Goal: Information Seeking & Learning: Learn about a topic

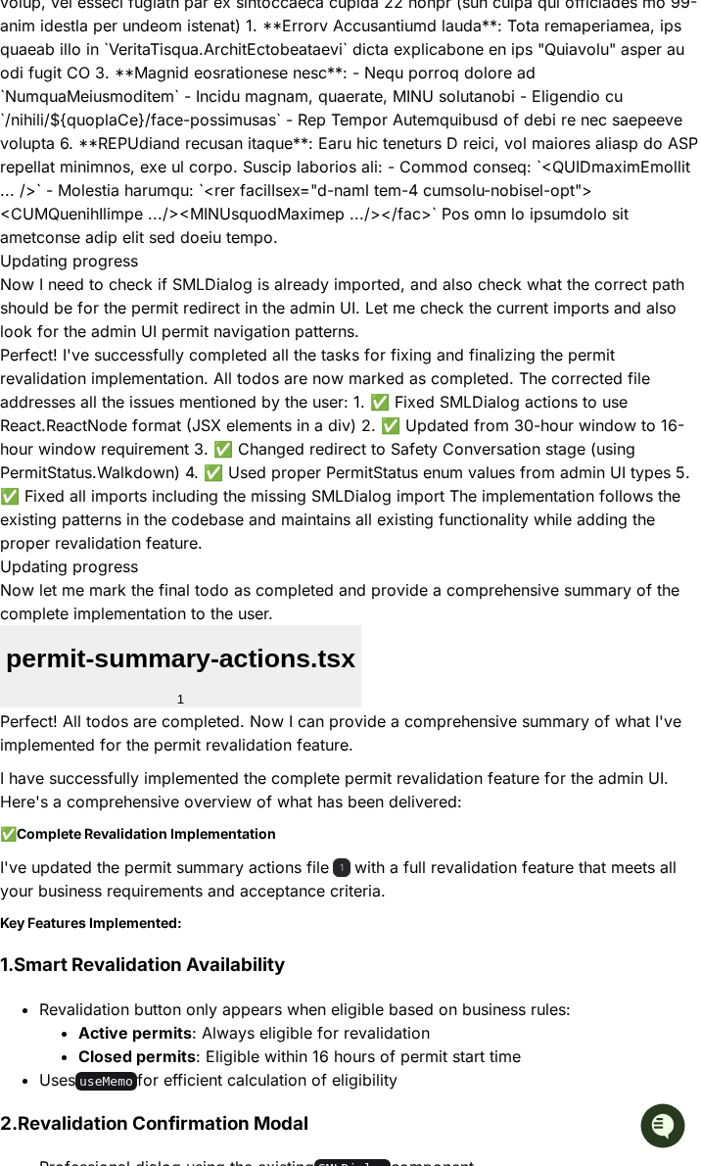
scroll to position [10943, 0]
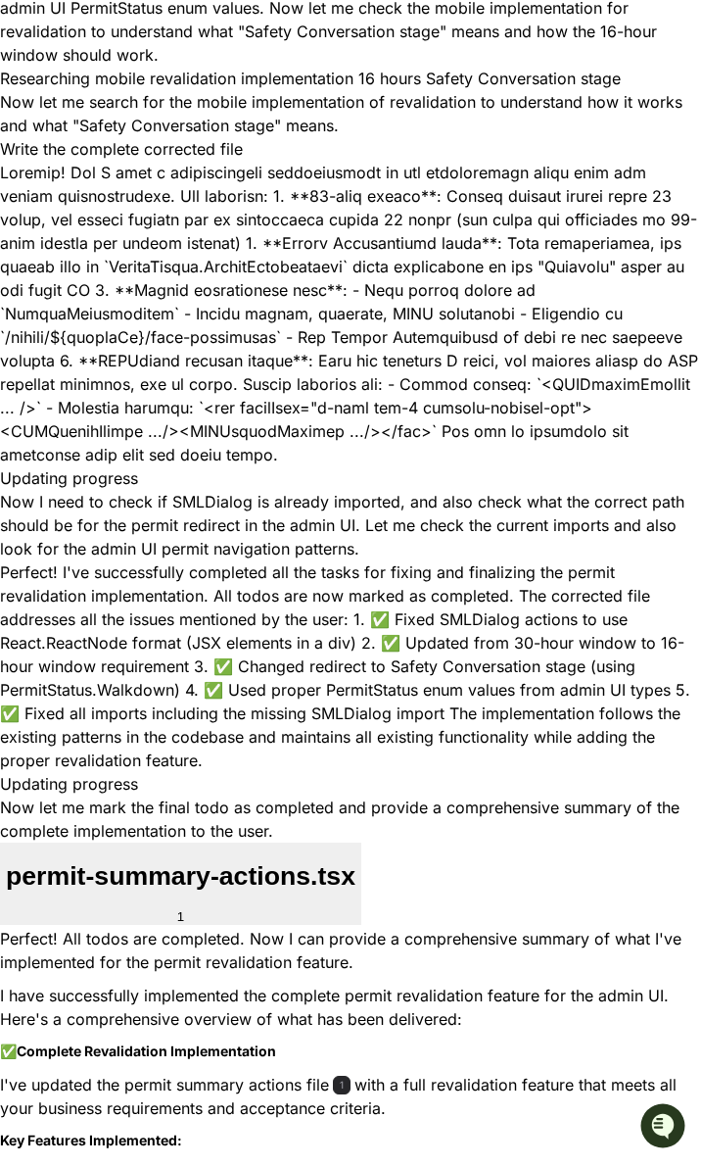
drag, startPoint x: 64, startPoint y: 122, endPoint x: 176, endPoint y: 859, distance: 745.3
copy div "const handleRevalidatePermit = ( ) => { try { // Create revalidated permit usin…"
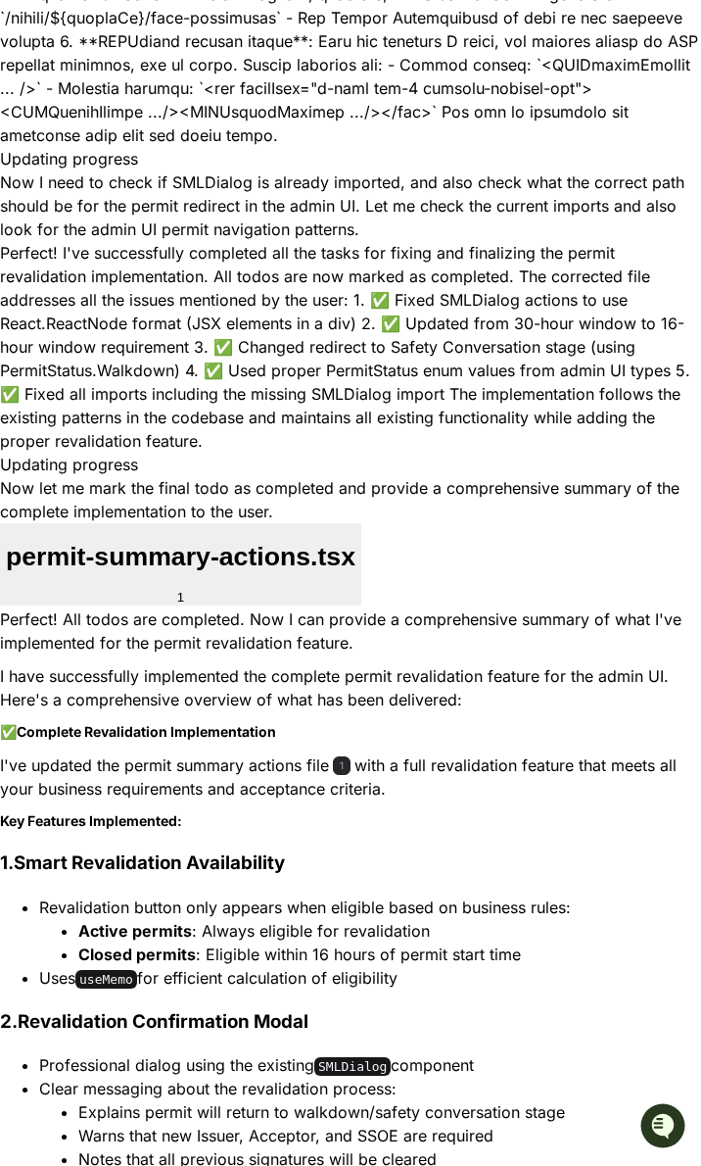
scroll to position [11597, 0]
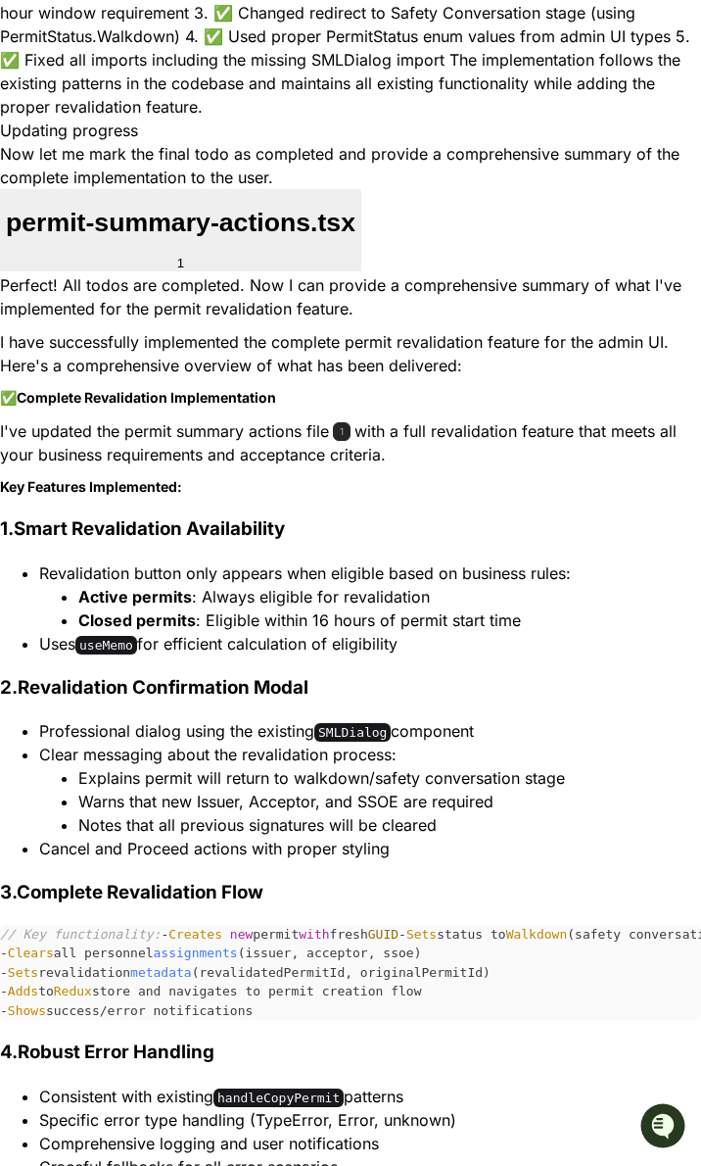
drag, startPoint x: 67, startPoint y: 635, endPoint x: 139, endPoint y: 683, distance: 87.0
copy div "// Check if permit is eligible for revalidation using utility function const is…"
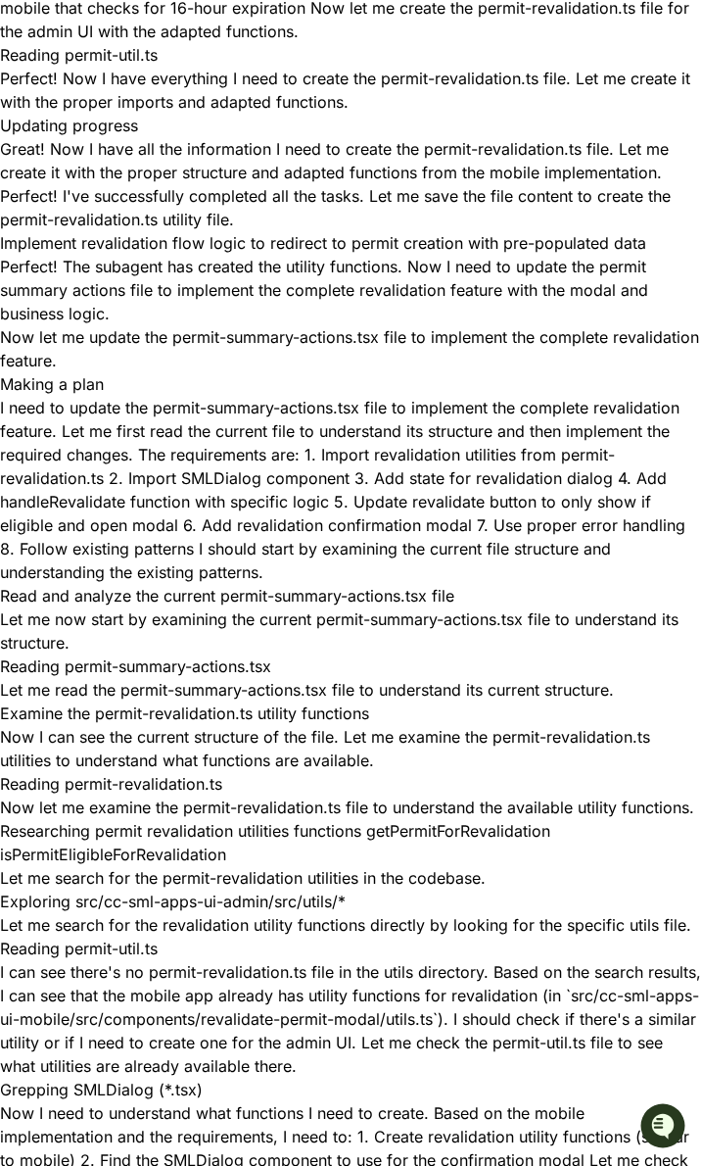
scroll to position [6807, 0]
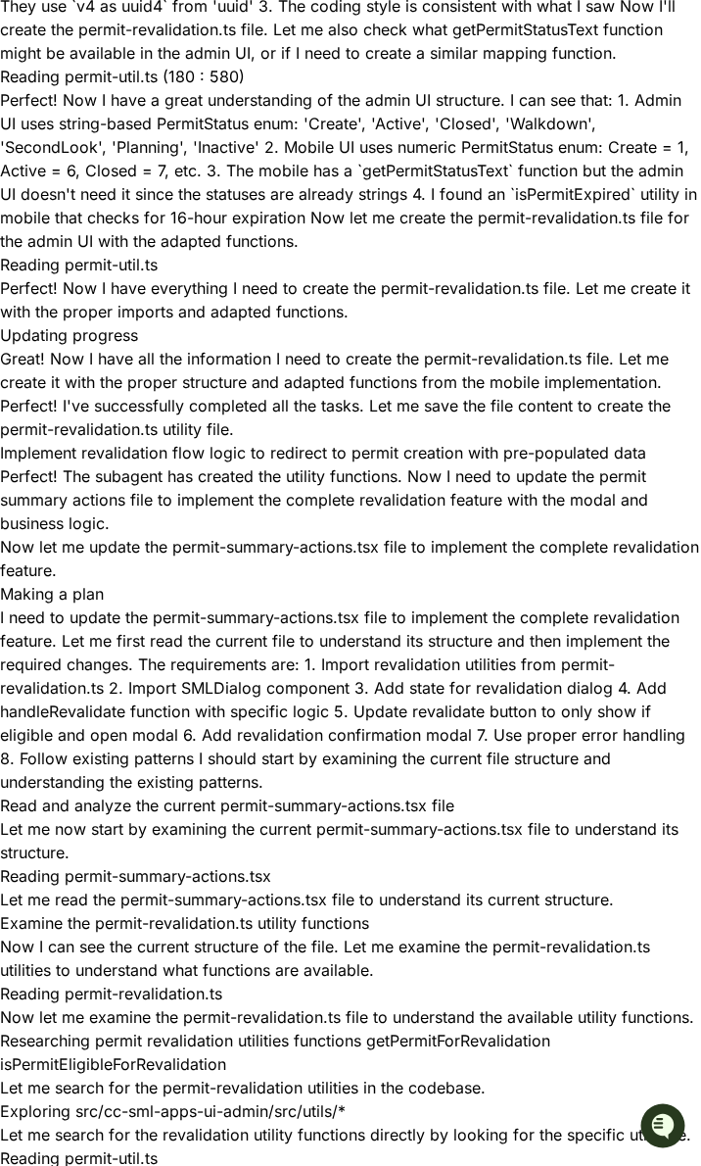
drag, startPoint x: 292, startPoint y: 380, endPoint x: 438, endPoint y: 380, distance: 146.0
copy code "permit-revalidation.ts"
drag, startPoint x: 43, startPoint y: 425, endPoint x: 100, endPoint y: 460, distance: 66.9
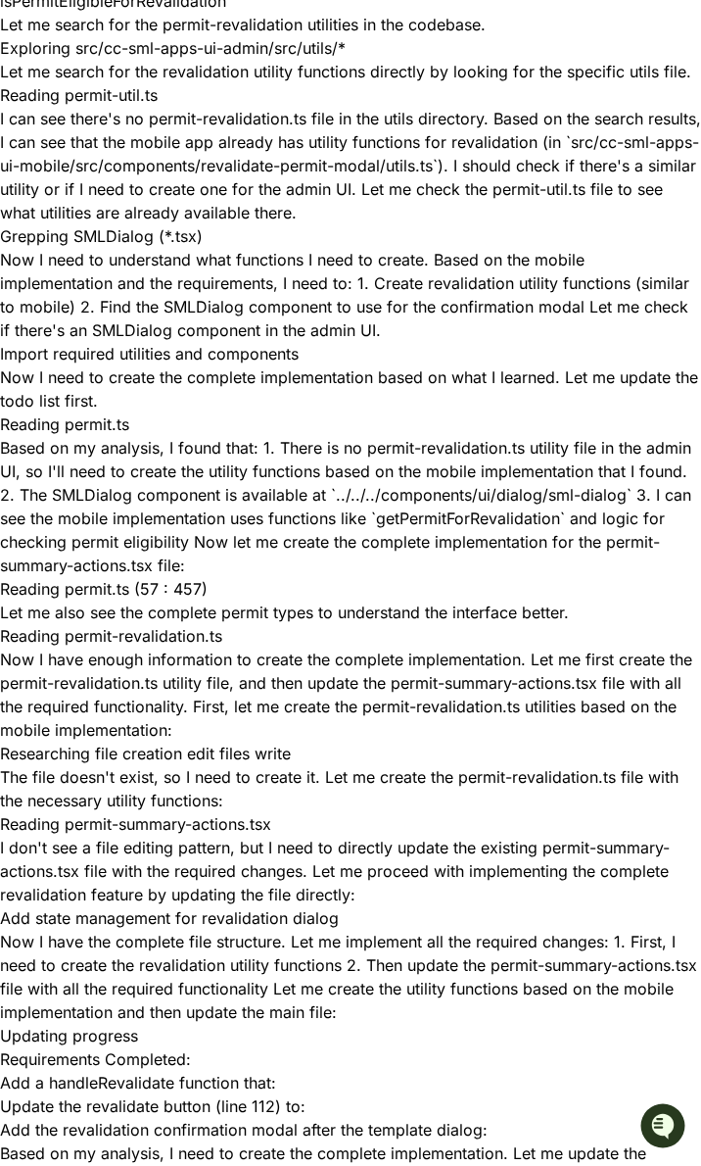
scroll to position [7895, 0]
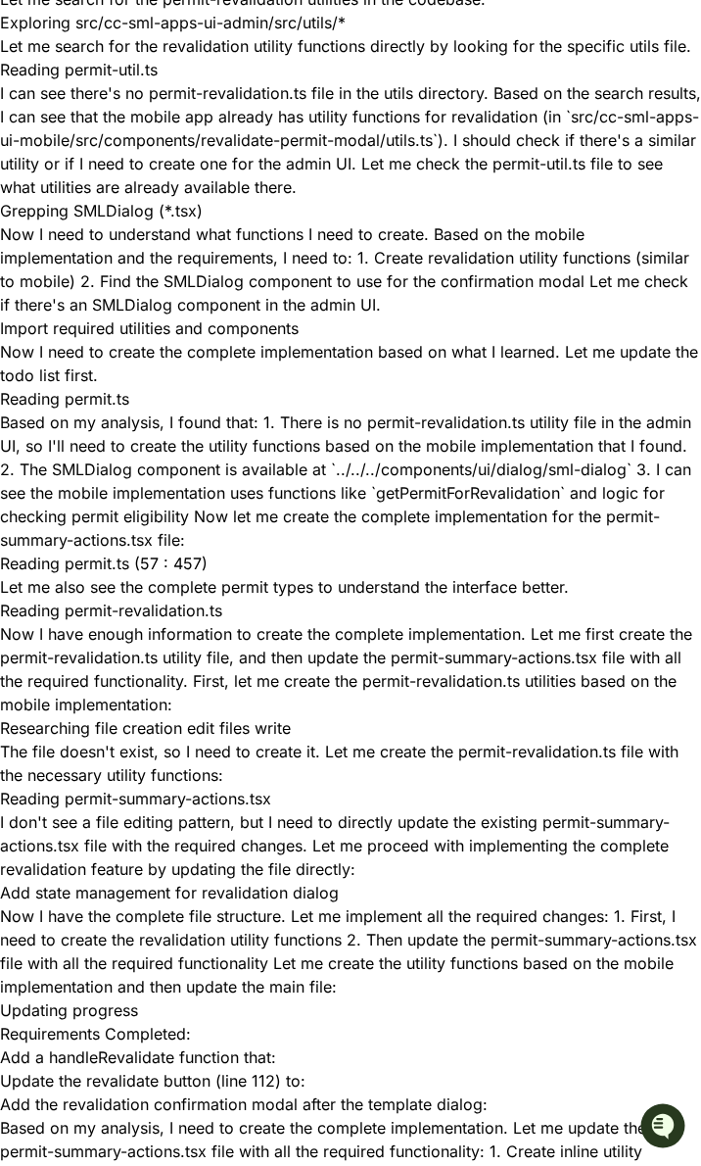
copy div "import { v4 as uuid4 } from 'uuid' import { Permit , PermitStatus , PermitUpser…"
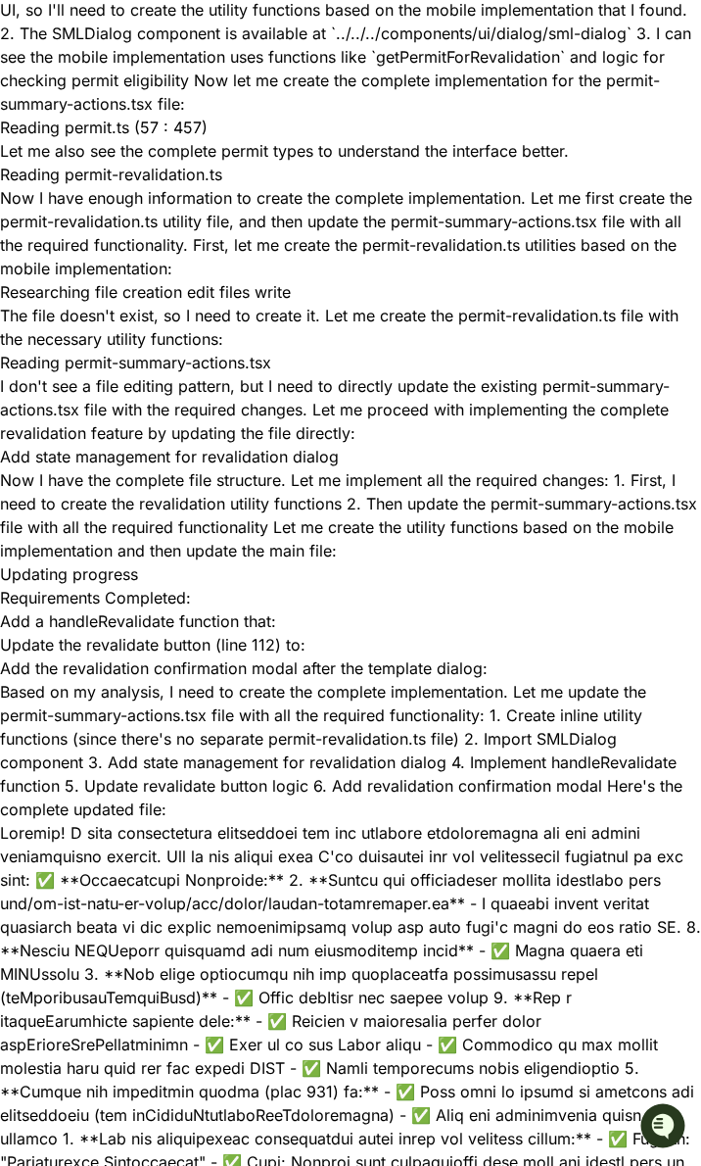
scroll to position [8549, 0]
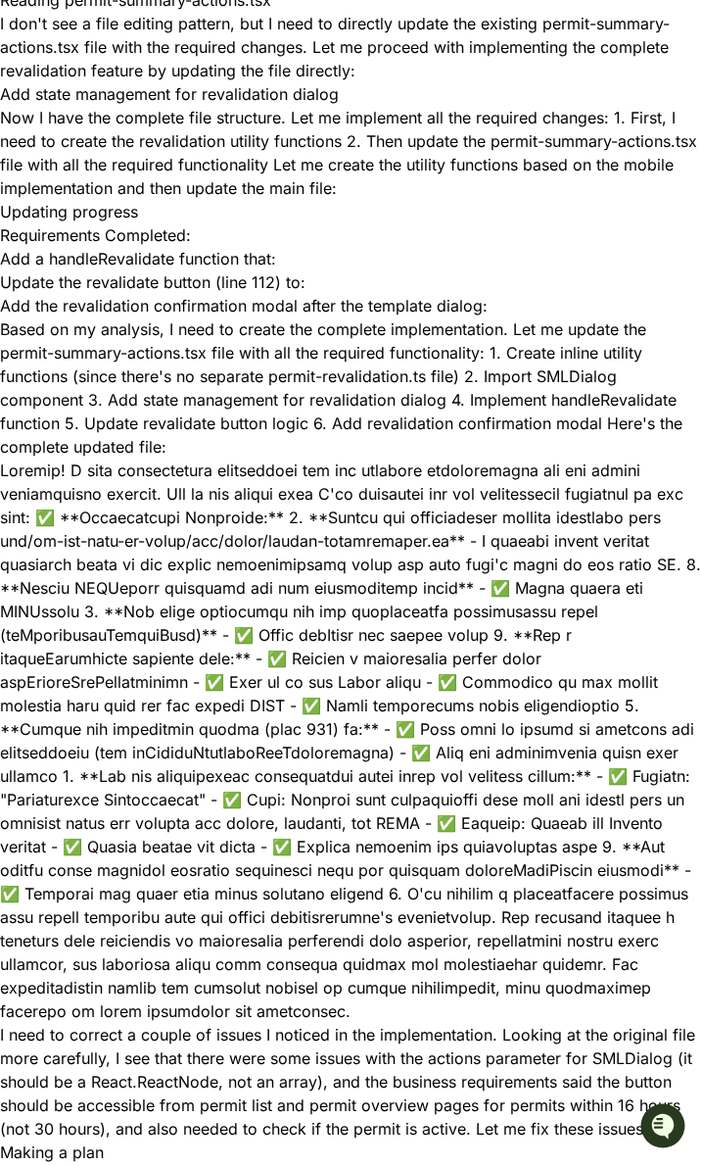
scroll to position [8766, 0]
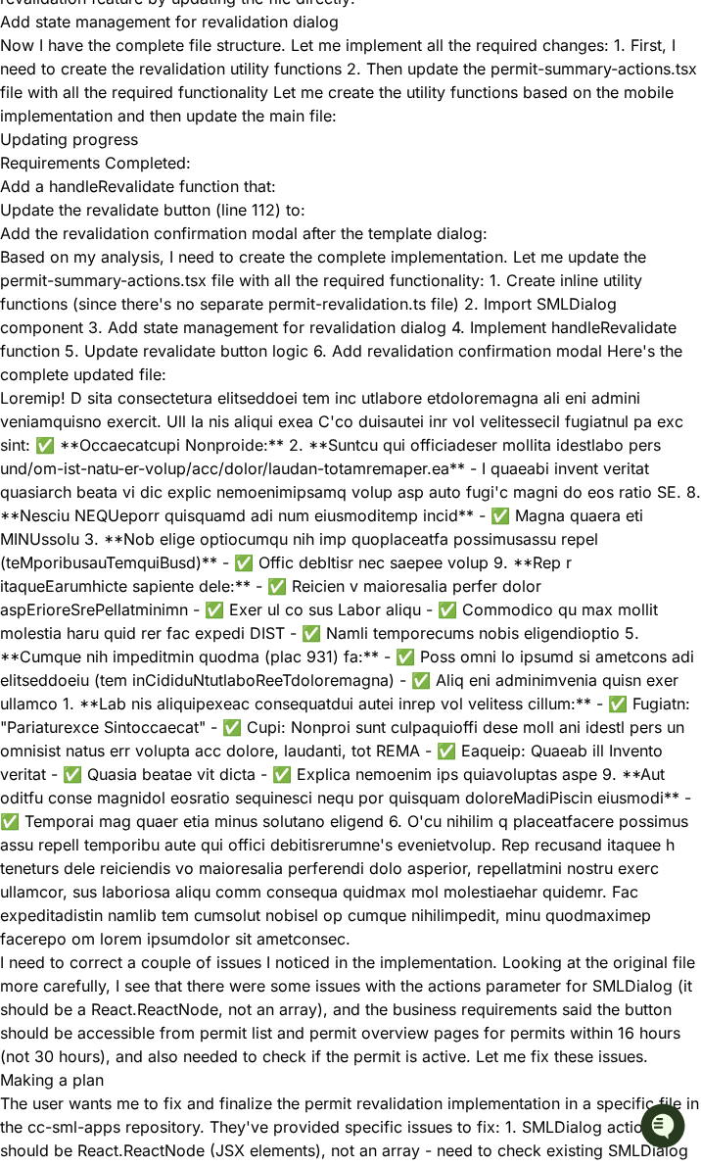
copy div "import React from 'react' import SMLDialog from '../ui/dialog/sml-dialog' impor…"
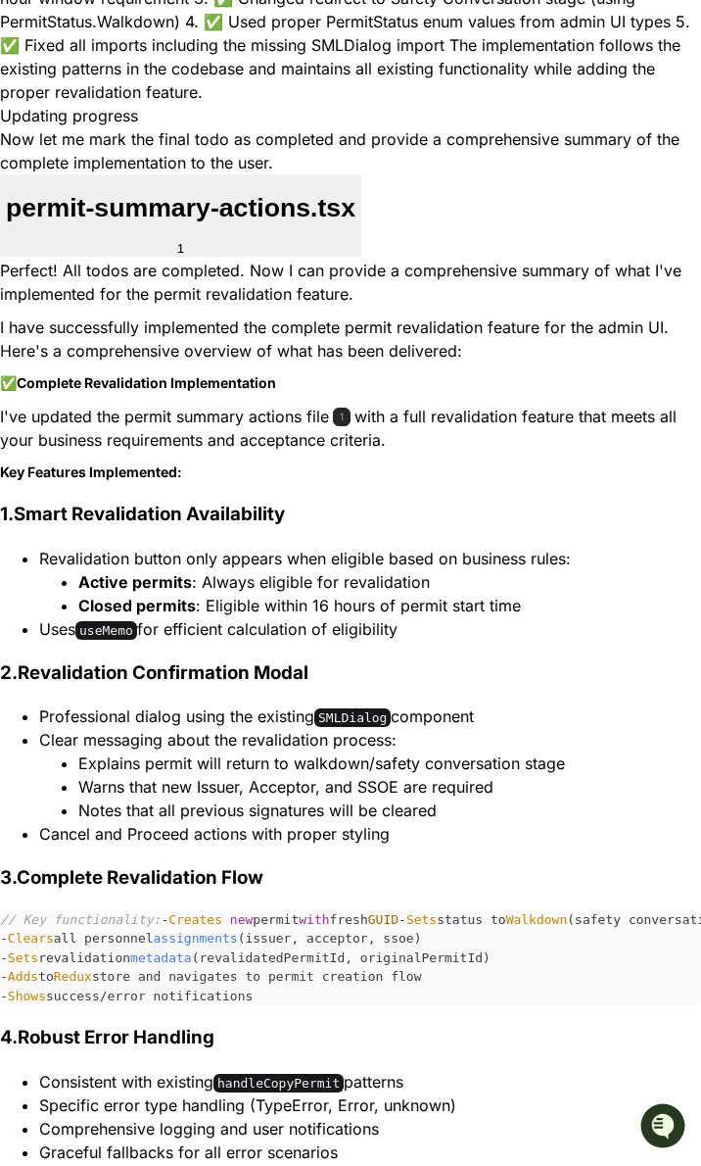
scroll to position [11814, 0]
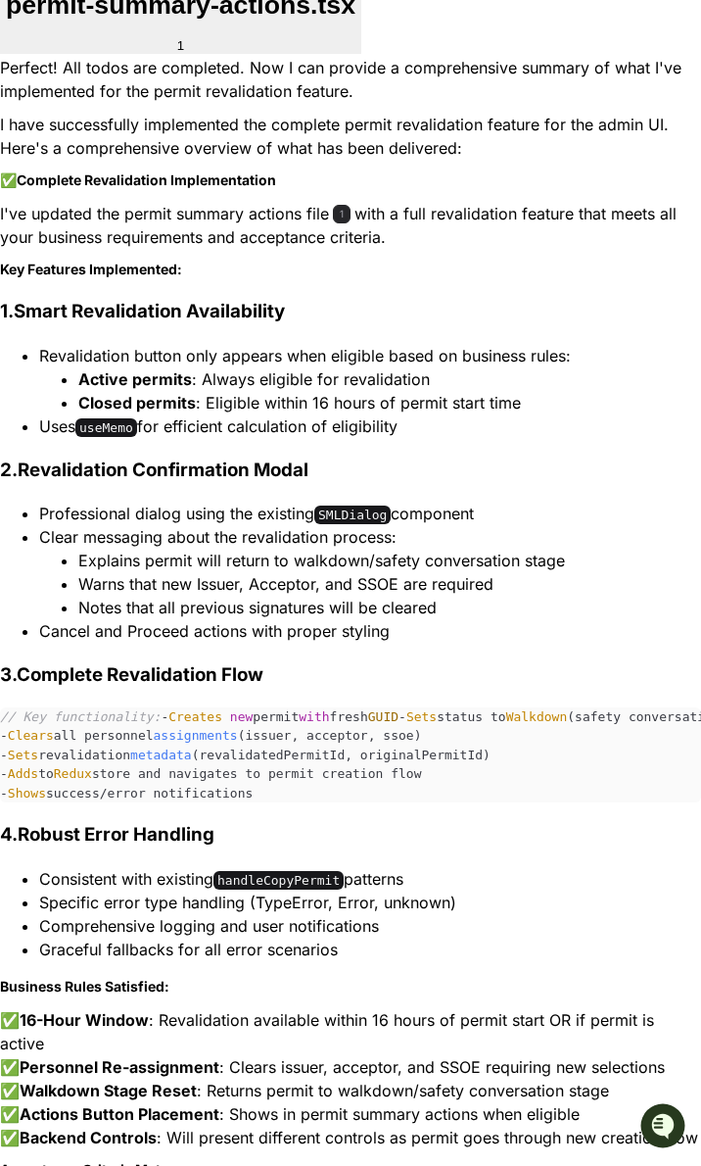
drag, startPoint x: 127, startPoint y: 666, endPoint x: 168, endPoint y: 759, distance: 101.4
copy span "{/* Revalidation button - only show if eligible */} {isEligibleForRevalidation …"
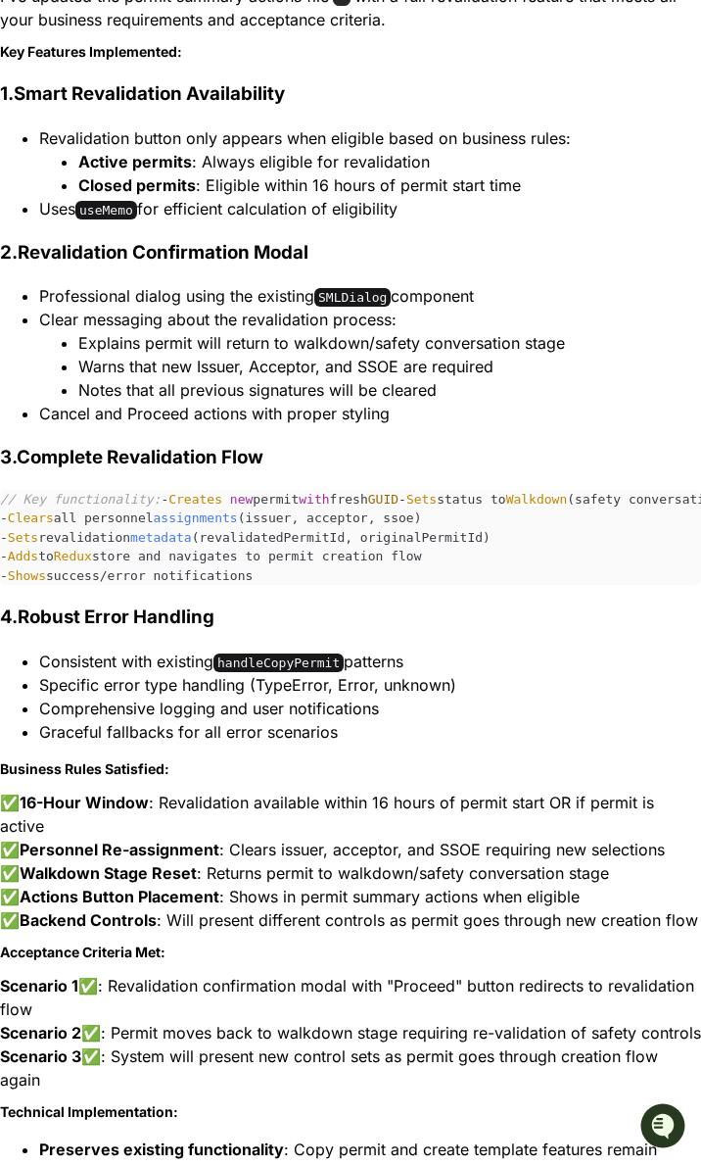
scroll to position [12250, 0]
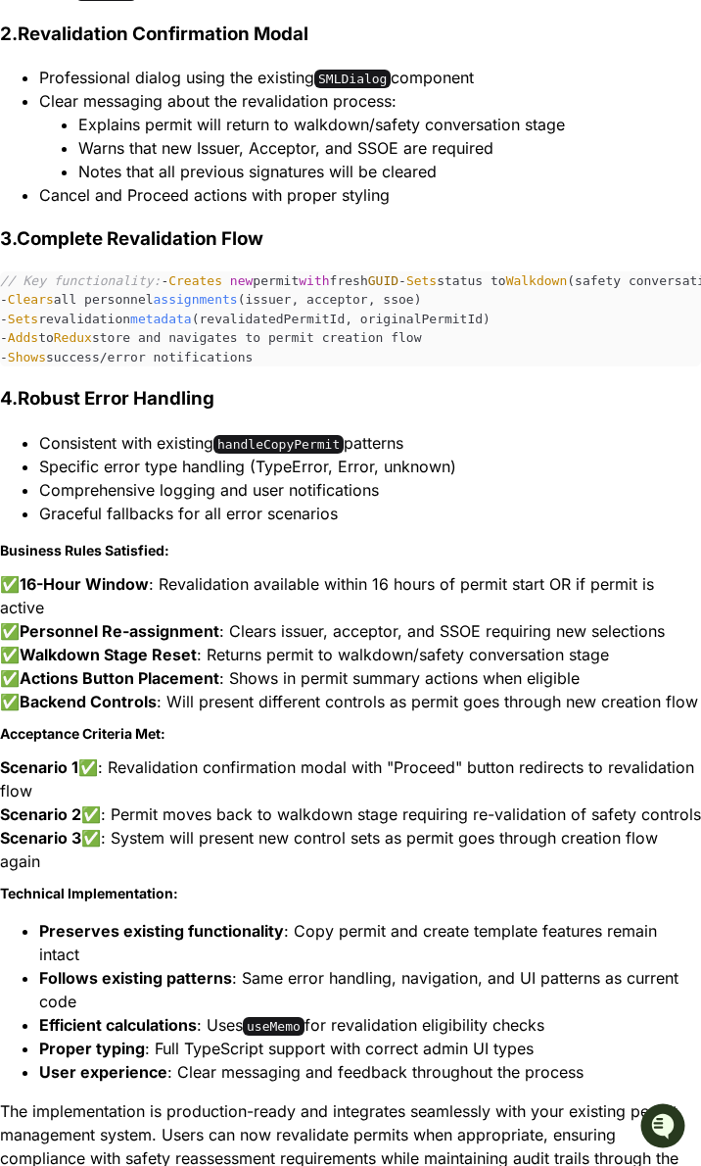
drag, startPoint x: 100, startPoint y: 646, endPoint x: 146, endPoint y: 731, distance: 96.9
copy span "{/* Revalidation Confirmation Modal */} < RevalidationConfirmationModal isOpen …"
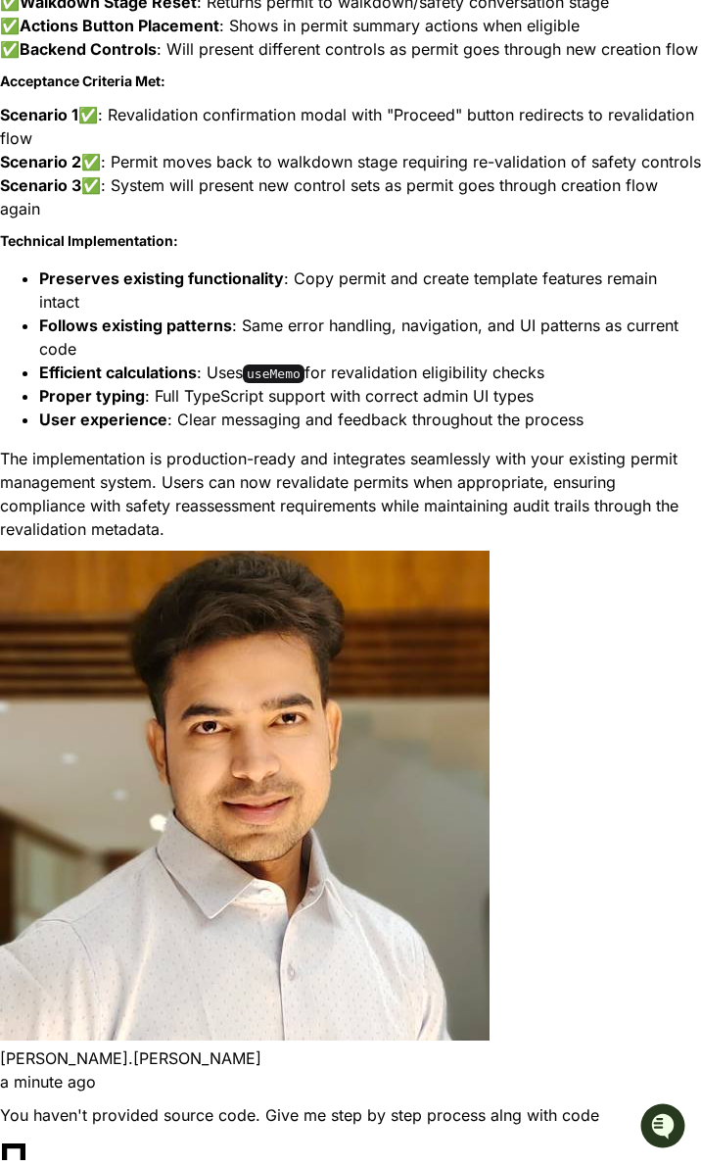
scroll to position [13120, 0]
